Goal: Information Seeking & Learning: Learn about a topic

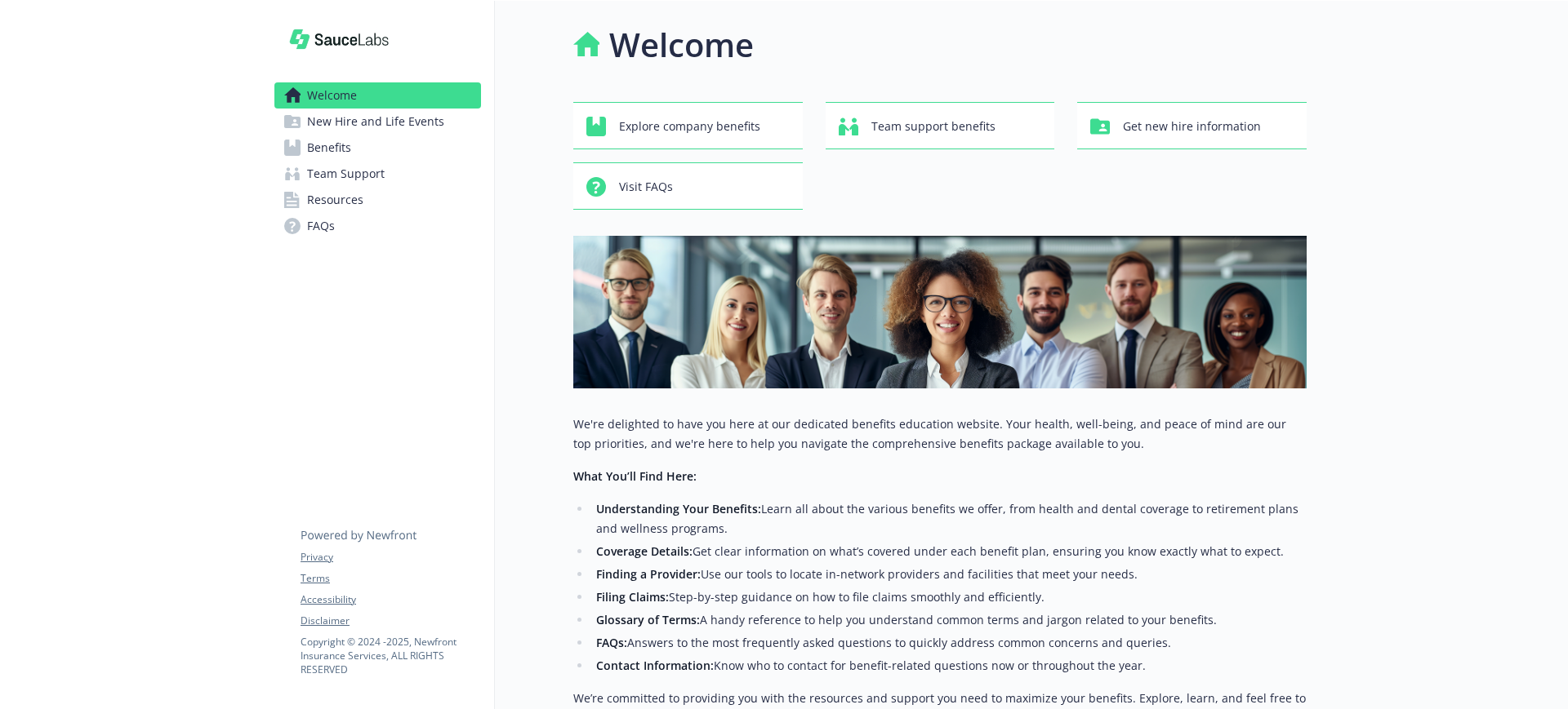
click at [324, 157] on span "Benefits" at bounding box center [329, 147] width 44 height 26
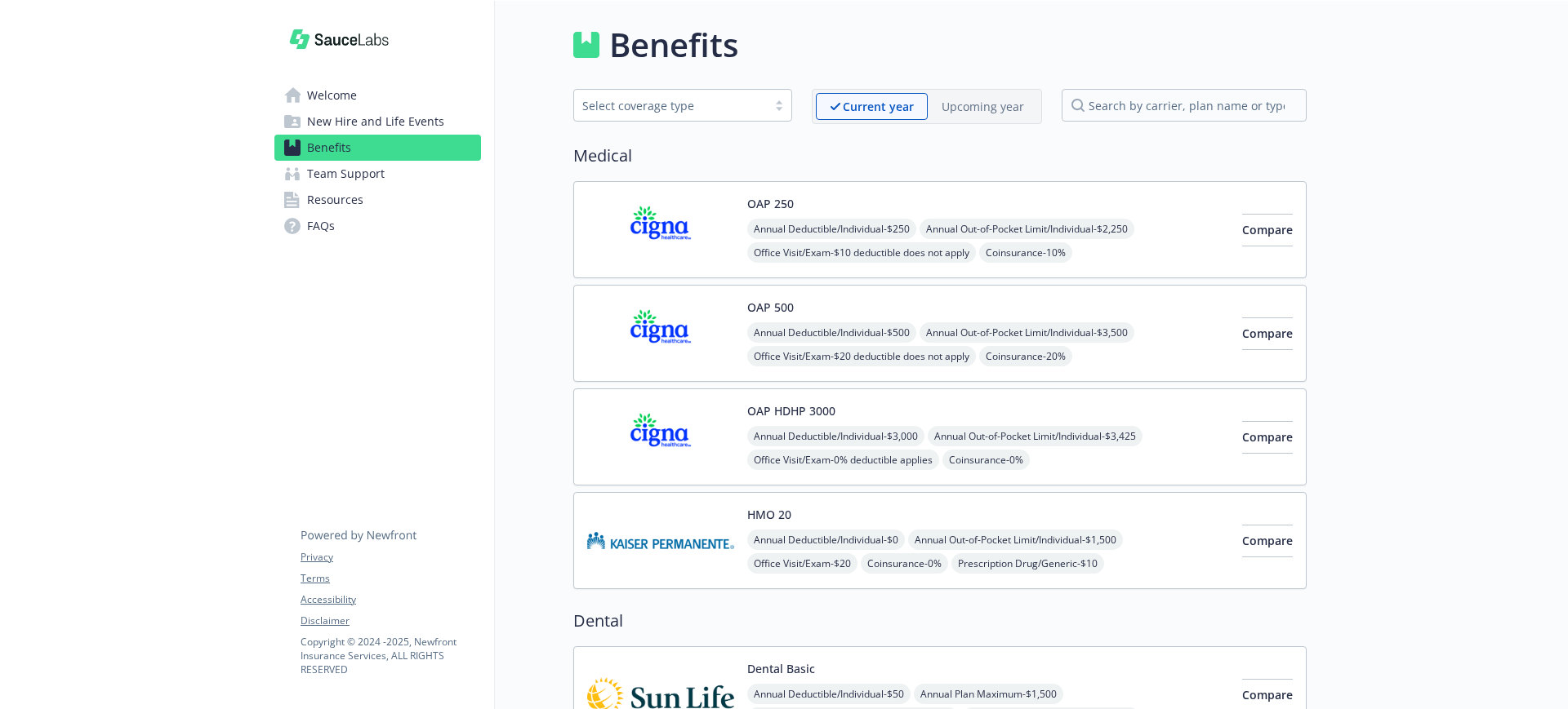
click at [947, 200] on div "OAP 250 Annual Deductible/Individual - $250 Annual Out-of-Pocket Limit/Individu…" at bounding box center [988, 229] width 482 height 70
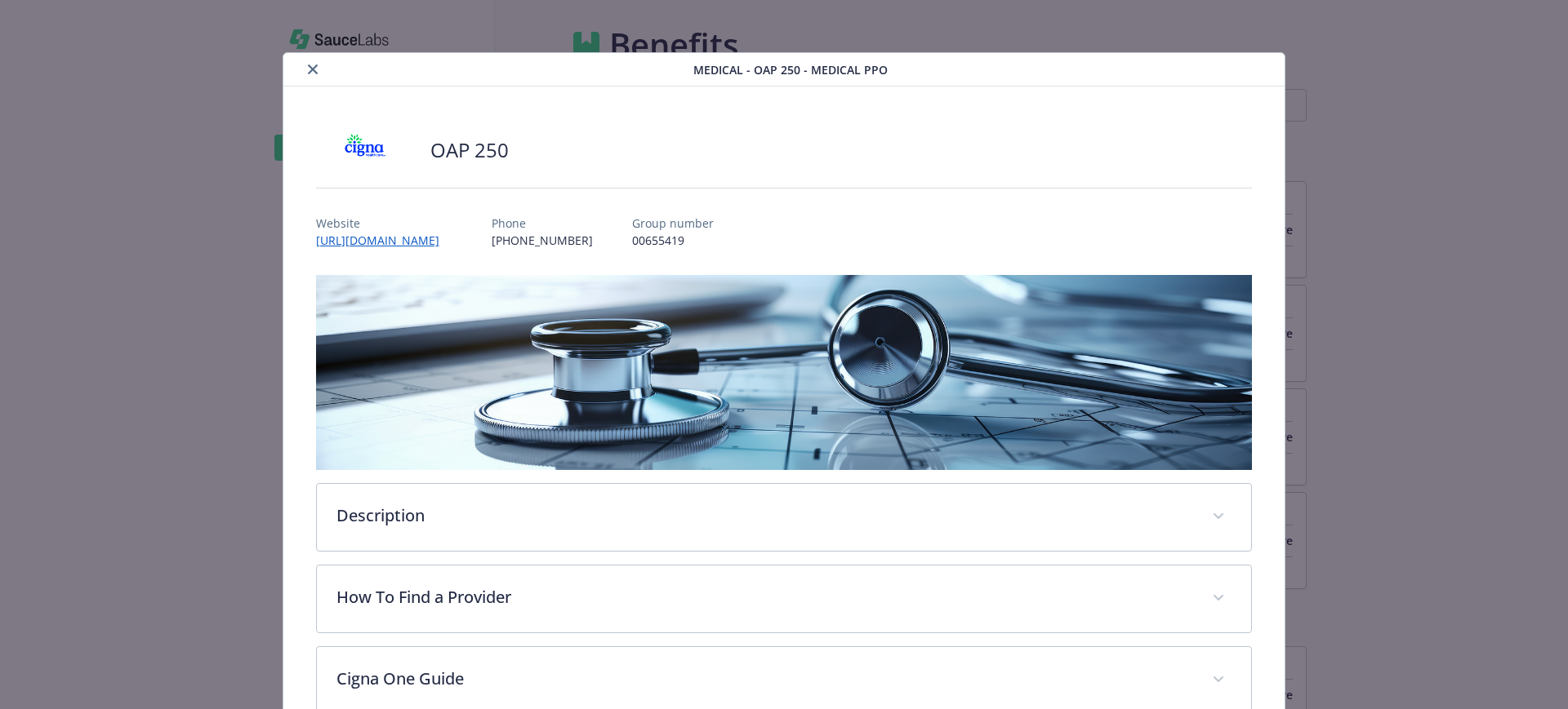
scroll to position [49, 0]
